Goal: Task Accomplishment & Management: Use online tool/utility

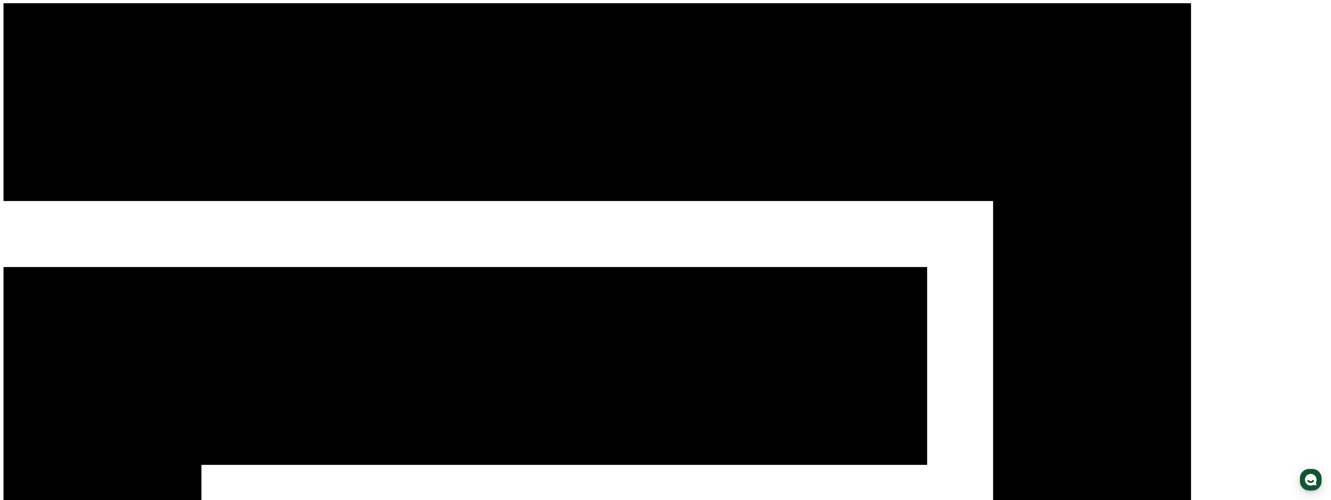
drag, startPoint x: 564, startPoint y: 113, endPoint x: 559, endPoint y: 113, distance: 5.1
drag, startPoint x: 555, startPoint y: 112, endPoint x: 549, endPoint y: 111, distance: 6.4
drag, startPoint x: 551, startPoint y: 106, endPoint x: 547, endPoint y: 105, distance: 4.6
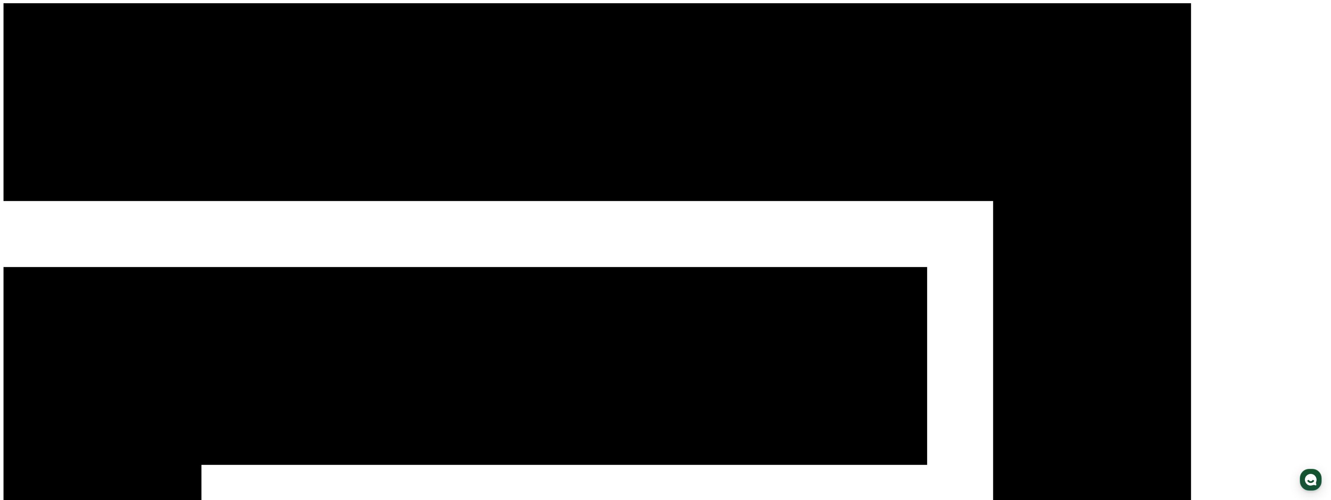
drag, startPoint x: 552, startPoint y: 113, endPoint x: 551, endPoint y: 127, distance: 13.6
drag, startPoint x: 551, startPoint y: 127, endPoint x: 536, endPoint y: 116, distance: 17.9
drag, startPoint x: 536, startPoint y: 116, endPoint x: 527, endPoint y: 113, distance: 10.5
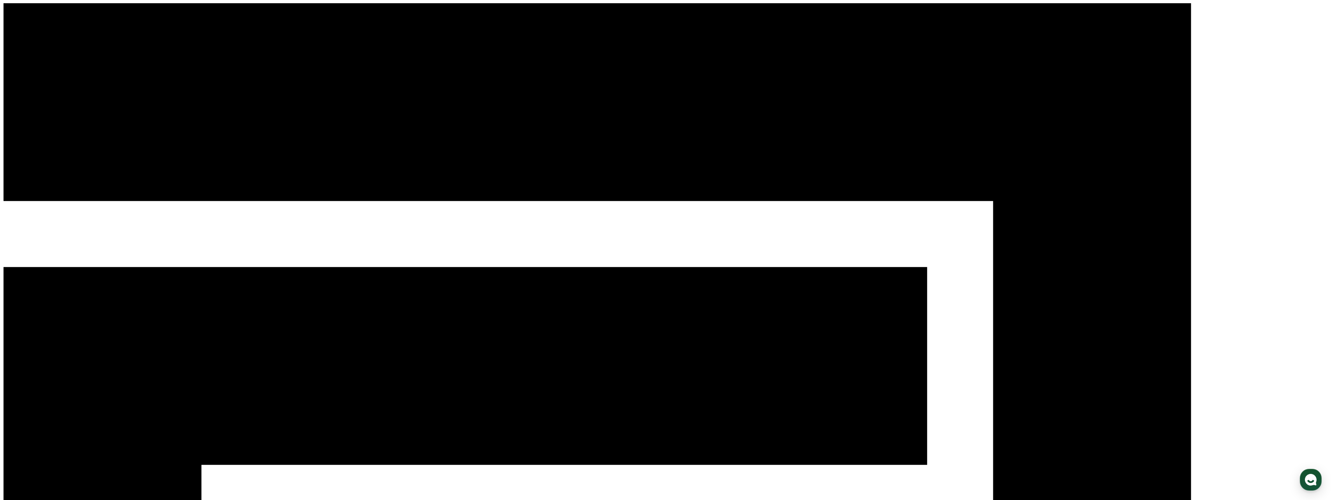
drag, startPoint x: 527, startPoint y: 113, endPoint x: 535, endPoint y: 115, distance: 8.8
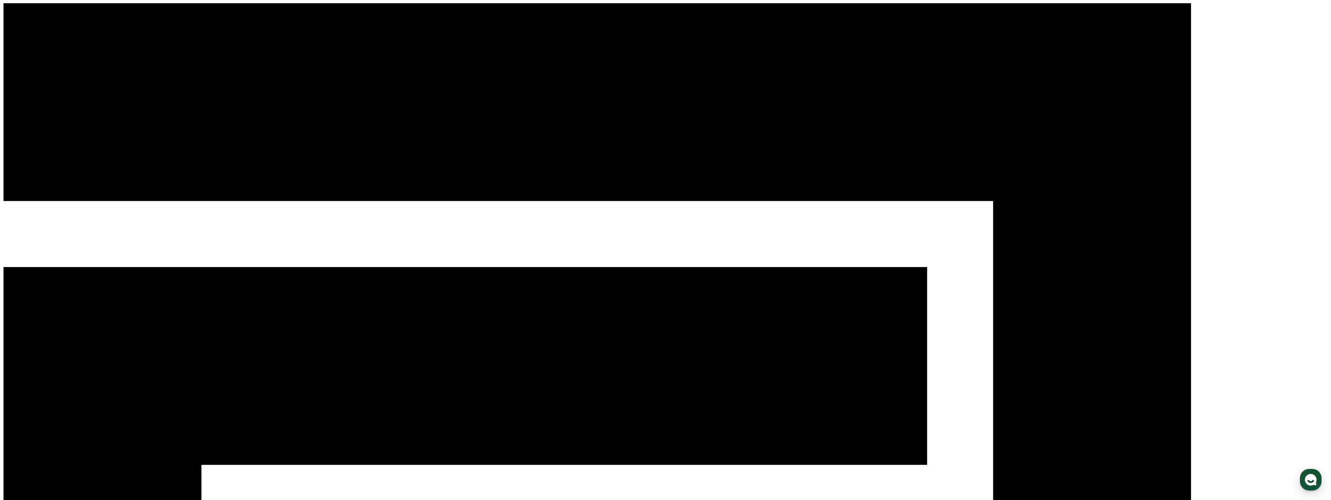
scroll to position [39, 0]
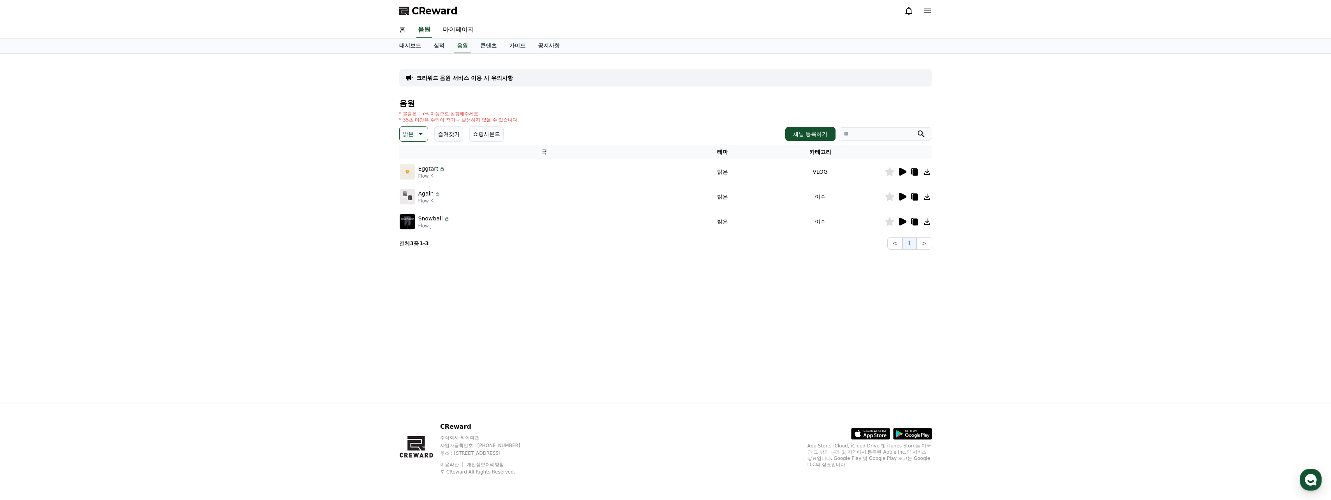
click at [903, 172] on icon at bounding box center [902, 172] width 7 height 8
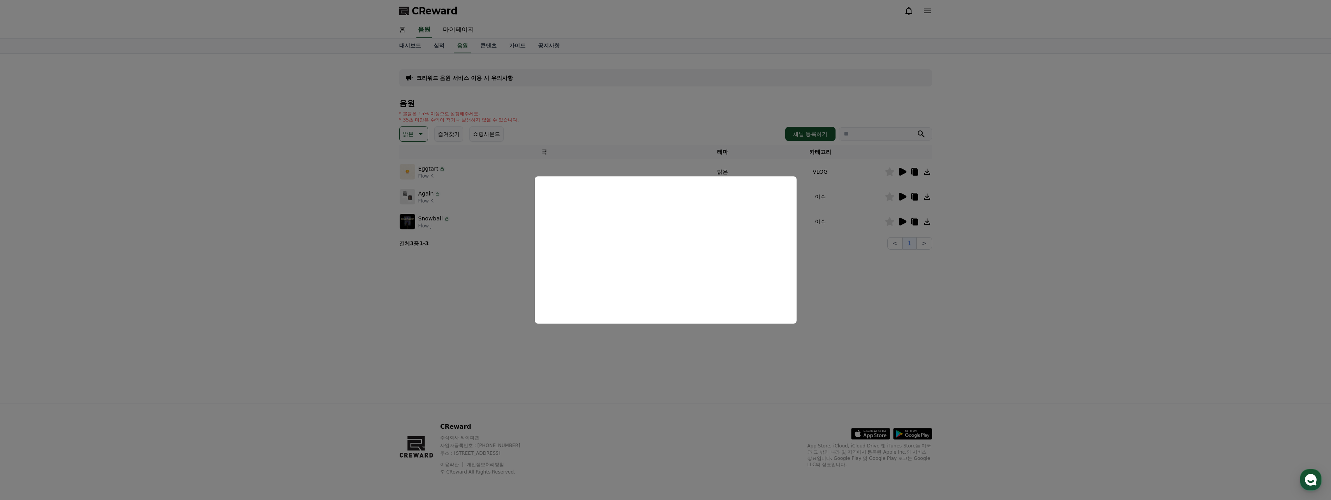
click at [709, 132] on button "close modal" at bounding box center [665, 250] width 1331 height 500
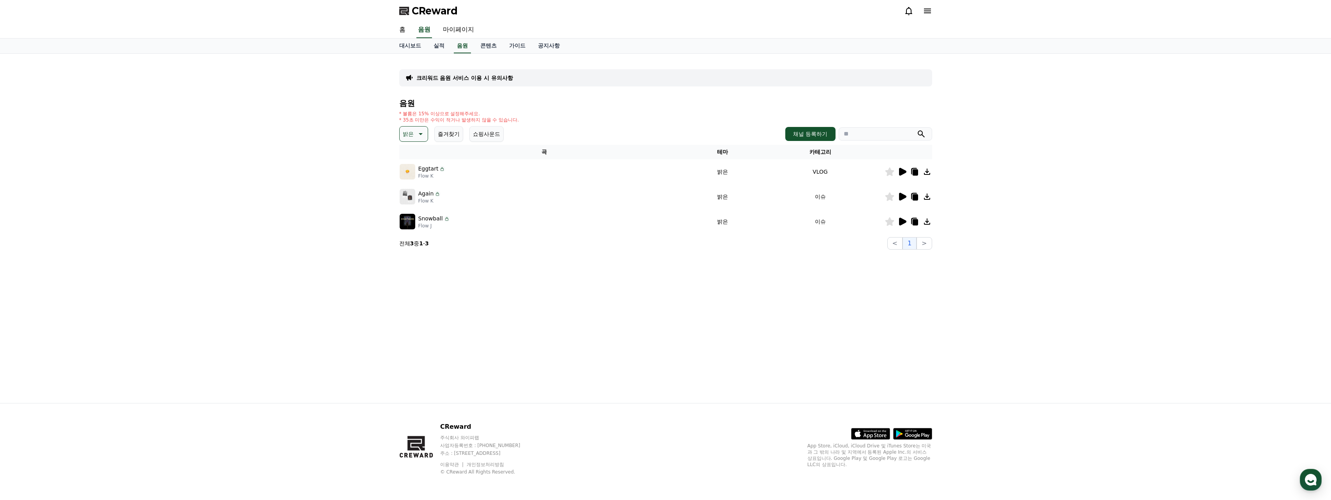
click at [897, 217] on div at bounding box center [908, 221] width 47 height 9
click at [902, 221] on icon at bounding box center [902, 222] width 7 height 8
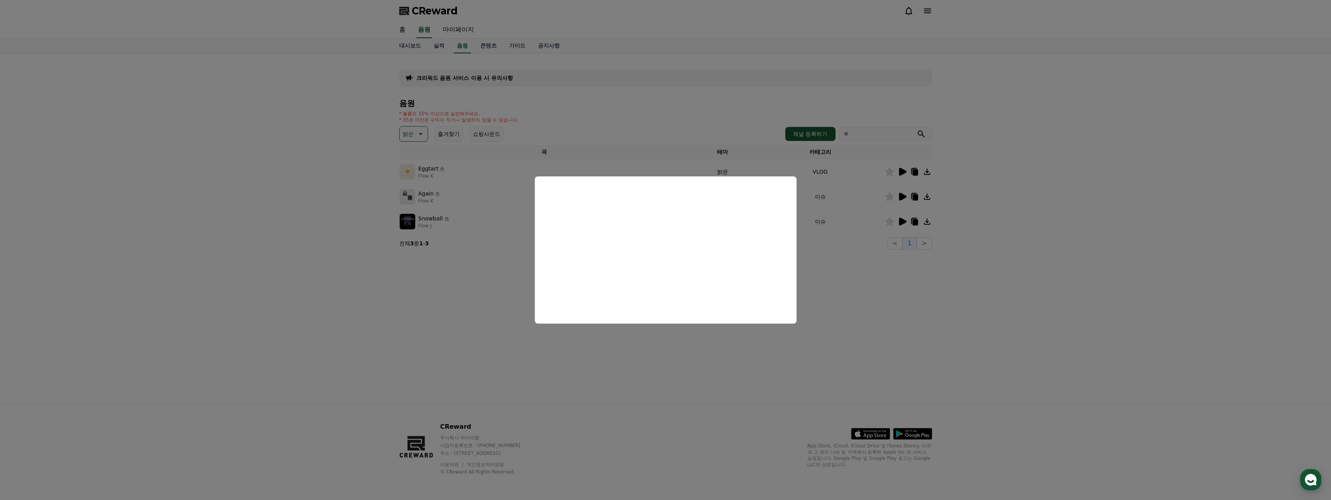
click at [680, 106] on button "close modal" at bounding box center [665, 250] width 1331 height 500
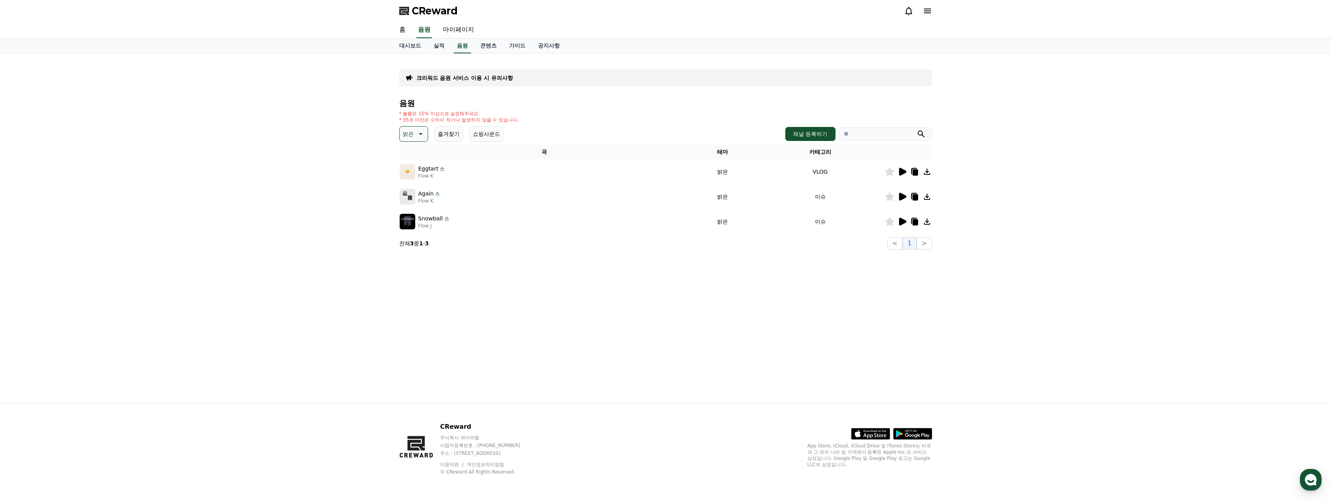
drag, startPoint x: 583, startPoint y: 102, endPoint x: 574, endPoint y: 101, distance: 9.0
drag, startPoint x: 574, startPoint y: 101, endPoint x: 564, endPoint y: 98, distance: 9.9
click at [564, 98] on div "크리워드 음원 서비스 이용 시 유의사항 음원 * 볼륨은 15% 이상으로 설정해주세요. * 35초 미만은 수익이 적거나 발생하지 않을 수 있습니…" at bounding box center [665, 155] width 533 height 190
